Goal: Information Seeking & Learning: Understand process/instructions

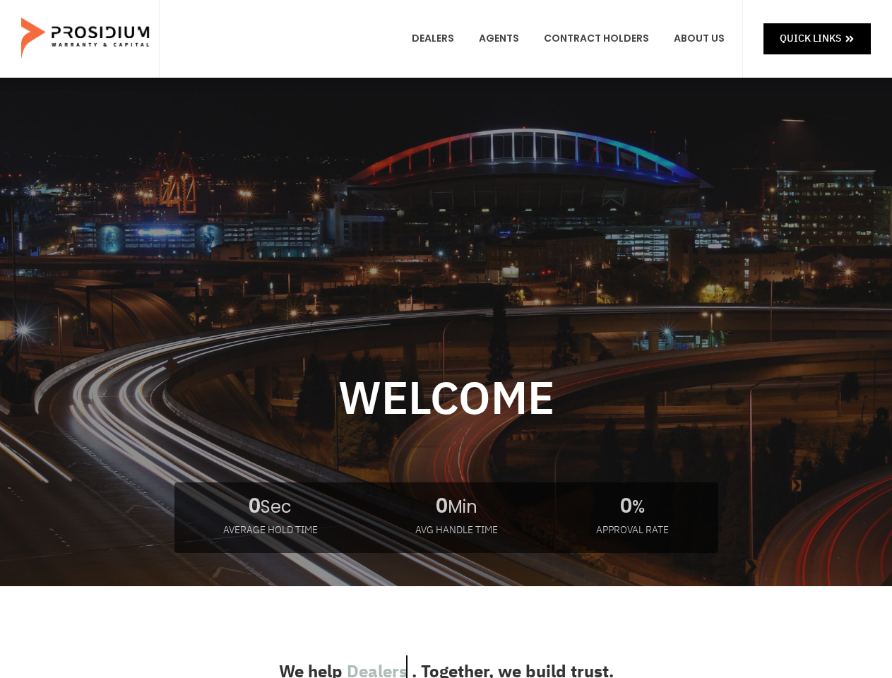
click at [445, 339] on div at bounding box center [446, 421] width 892 height 508
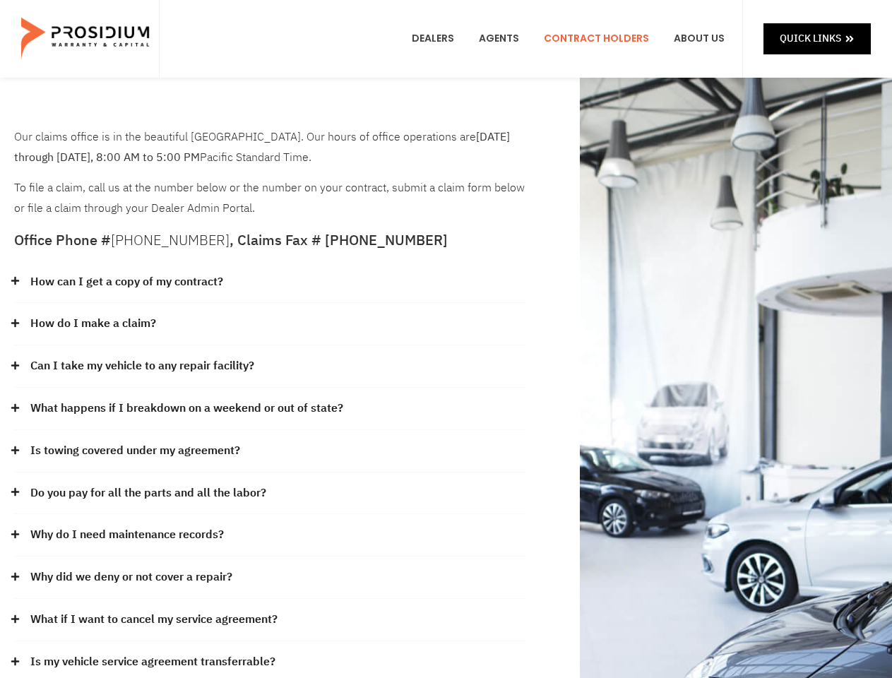
click at [445, 339] on div "How do I make a claim?" at bounding box center [270, 324] width 513 height 42
click at [270, 282] on div "How can I get a copy of my contract?" at bounding box center [270, 282] width 513 height 42
click at [126, 282] on link "How can I get a copy of my contract?" at bounding box center [126, 282] width 193 height 20
click at [270, 324] on div "How do I make a claim?" at bounding box center [270, 324] width 513 height 42
click at [92, 323] on link "How do I make a claim?" at bounding box center [93, 323] width 126 height 20
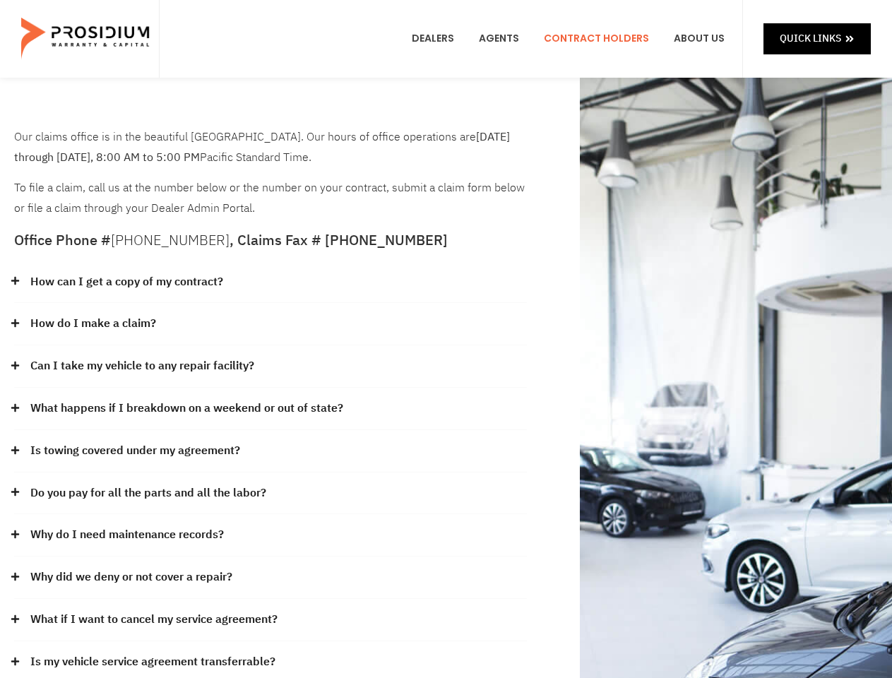
click at [270, 366] on div "Can I take my vehicle to any repair facility?" at bounding box center [270, 366] width 513 height 42
click at [143, 366] on link "Can I take my vehicle to any repair facility?" at bounding box center [142, 366] width 224 height 20
click at [270, 409] on link "What happens if I breakdown on a weekend or out of state?" at bounding box center [186, 408] width 313 height 20
click at [185, 408] on link "What happens if I breakdown on a weekend or out of state?" at bounding box center [186, 408] width 313 height 20
click at [270, 451] on div "Is towing covered under my agreement?" at bounding box center [270, 451] width 513 height 42
